Goal: Find specific page/section: Find specific page/section

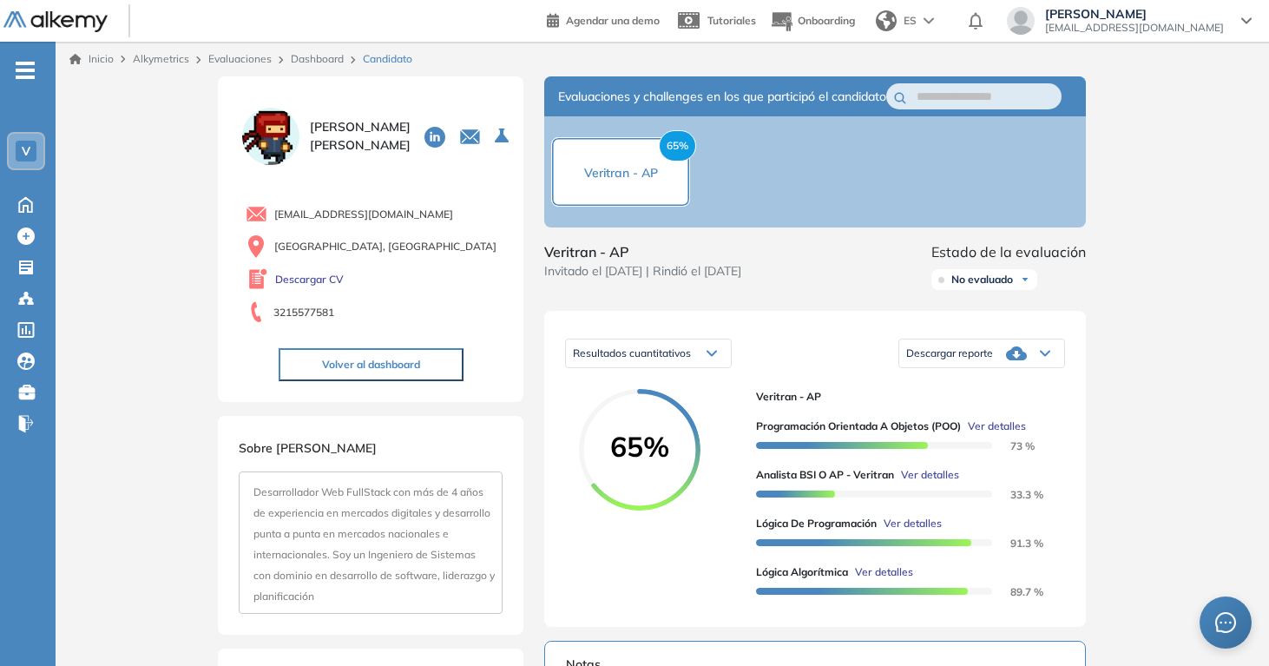
click at [233, 53] on div "Evaluaciones" at bounding box center [242, 59] width 82 height 16
click at [230, 62] on link "Evaluaciones" at bounding box center [239, 58] width 63 height 13
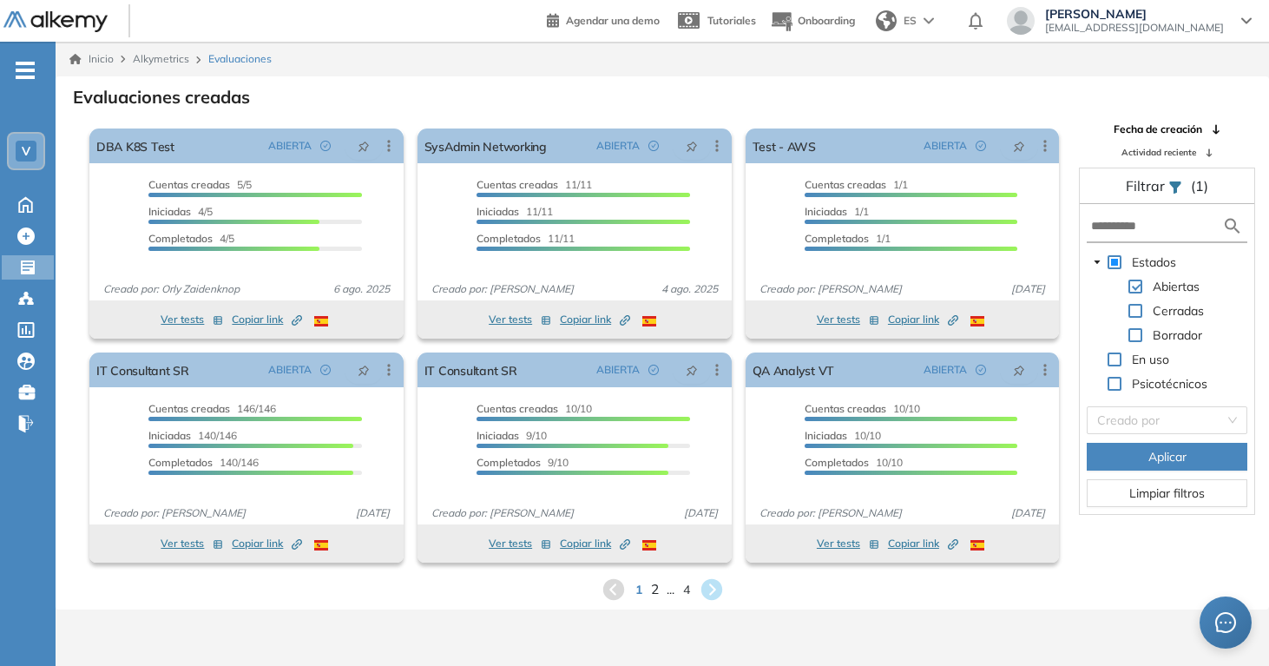
click at [657, 589] on span "2" at bounding box center [654, 589] width 8 height 20
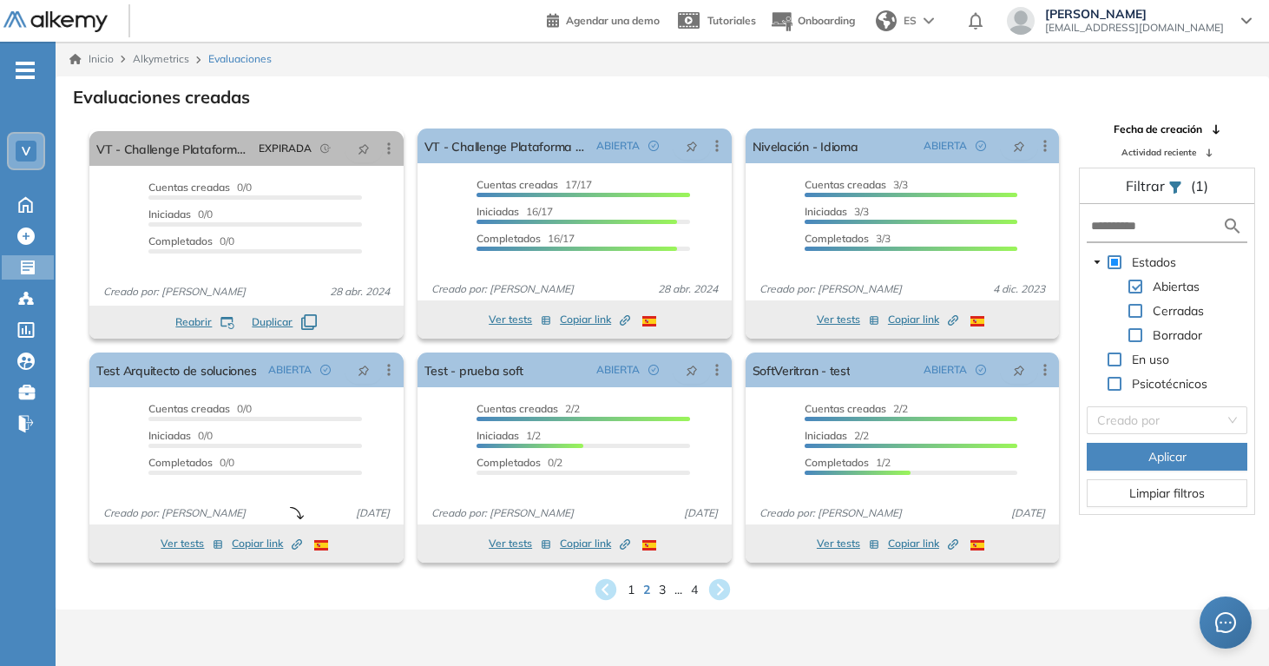
click at [655, 585] on div "1 2 3 ... 4" at bounding box center [662, 589] width 1186 height 26
click at [659, 587] on span "3" at bounding box center [662, 589] width 8 height 20
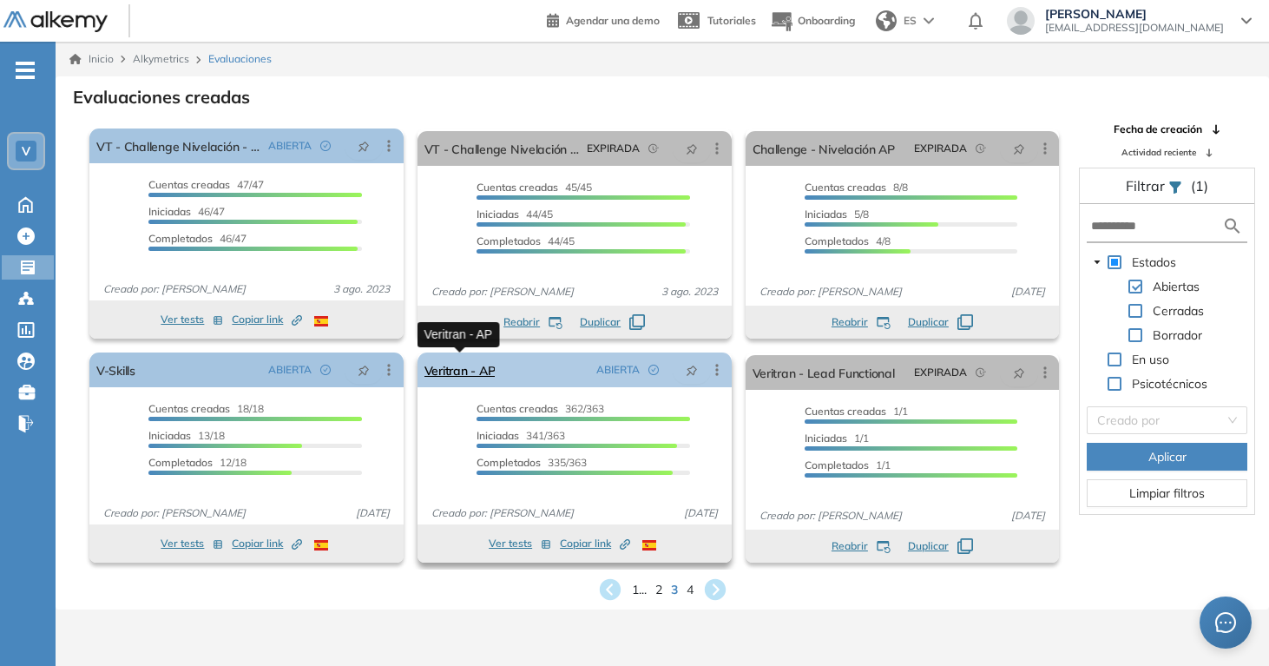
click at [464, 371] on link "Veritran - AP" at bounding box center [460, 369] width 71 height 35
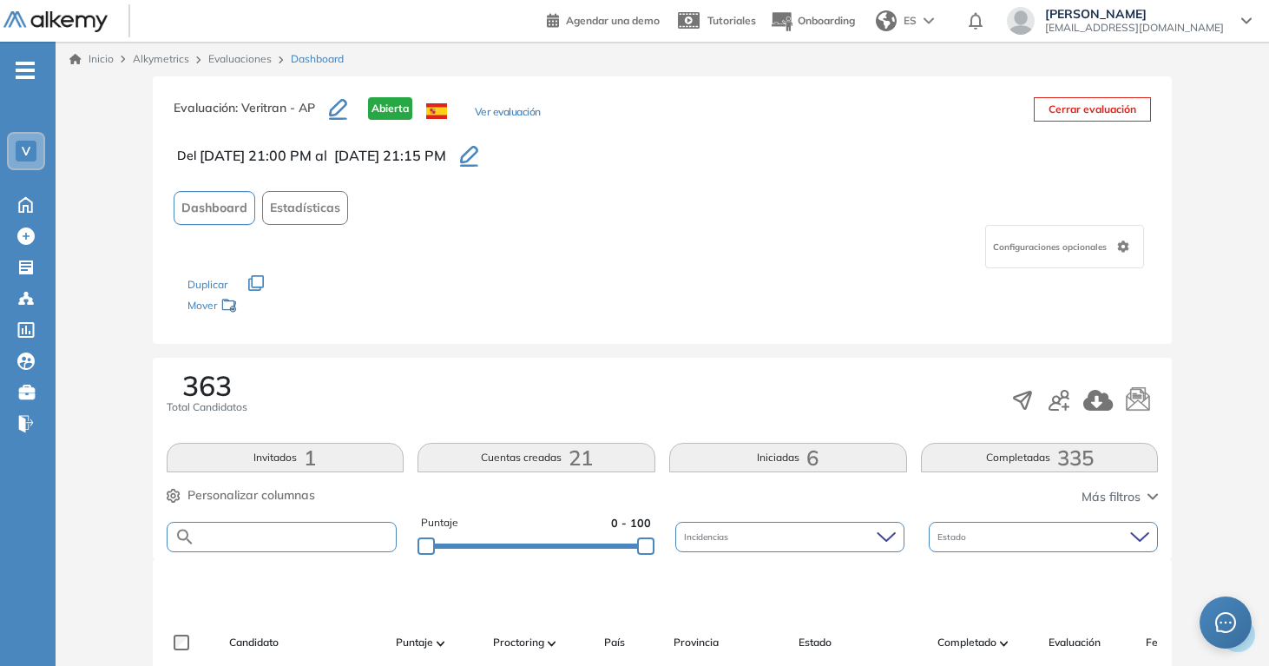
click at [313, 540] on input "text" at bounding box center [295, 536] width 201 height 13
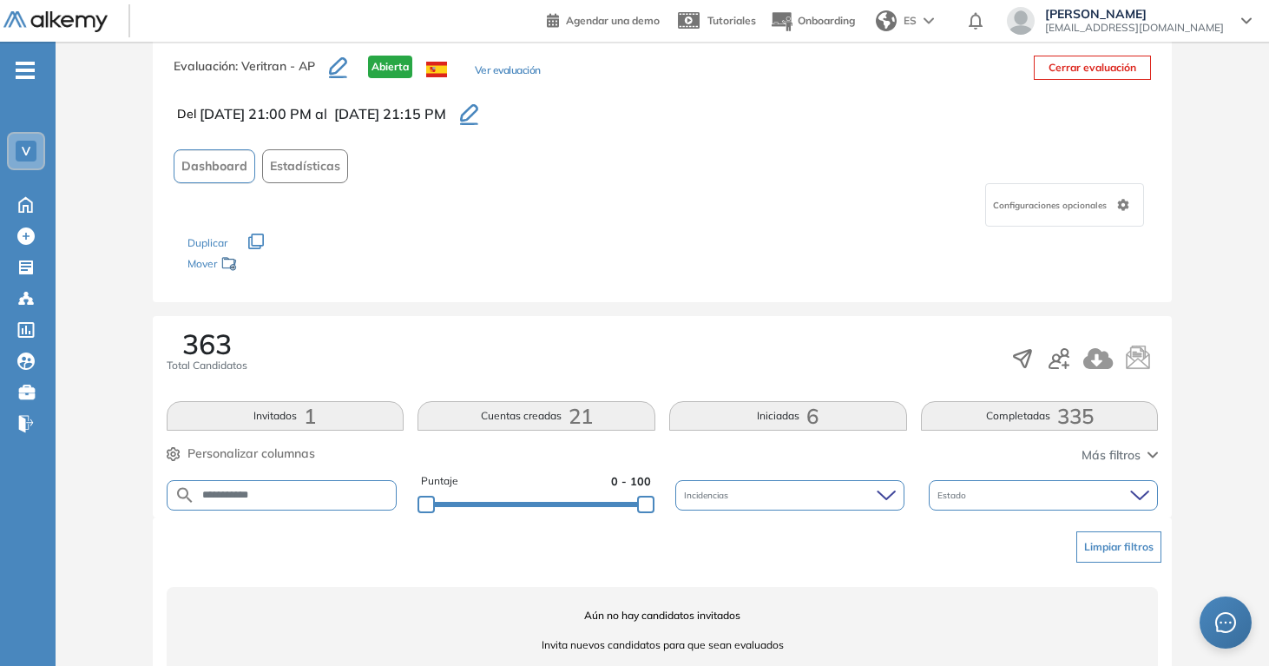
scroll to position [83, 0]
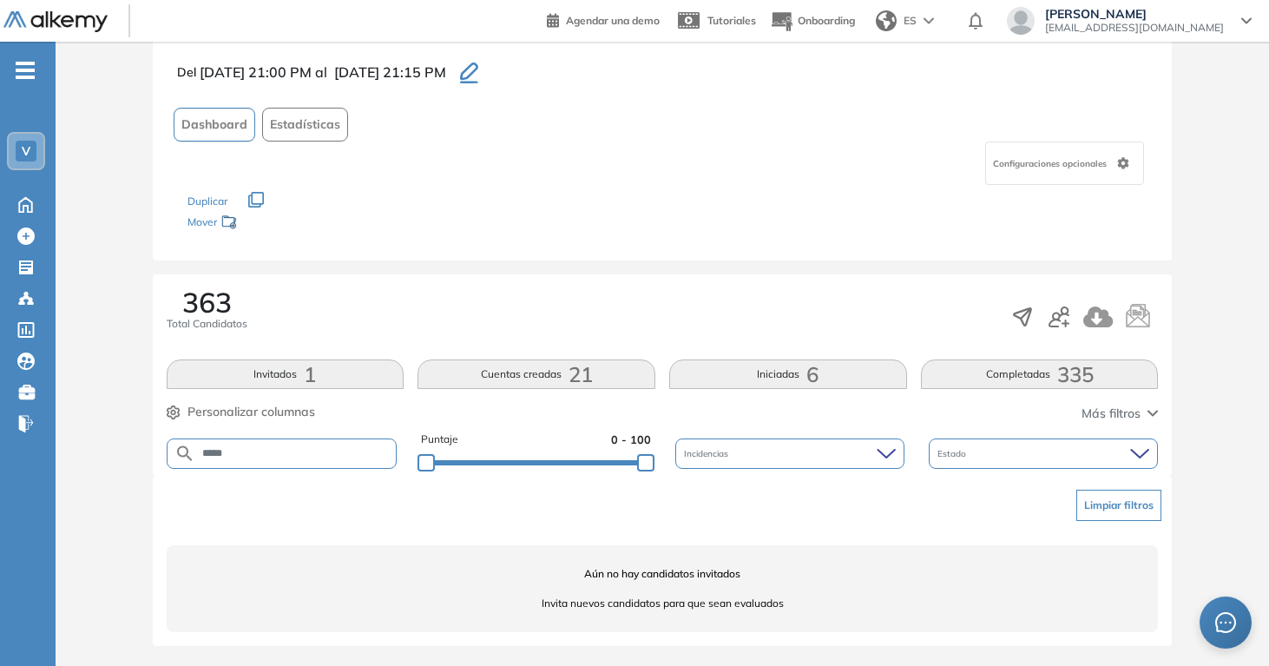
type input "*****"
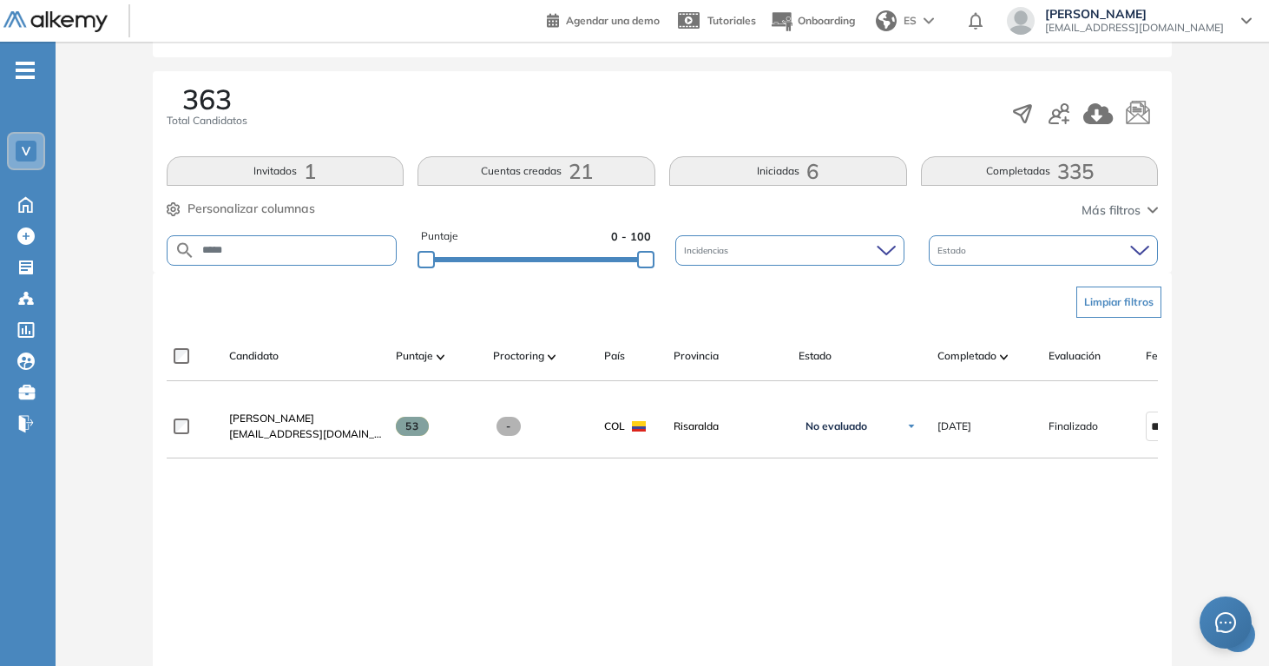
scroll to position [432, 0]
